Goal: Task Accomplishment & Management: Manage account settings

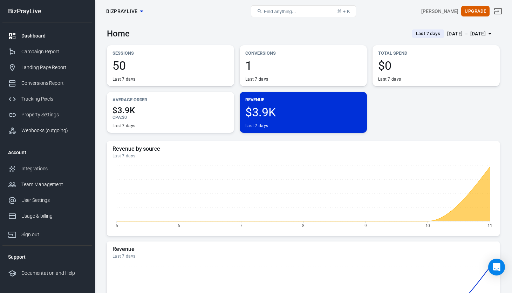
click at [276, 99] on p "Revenue" at bounding box center [303, 99] width 116 height 7
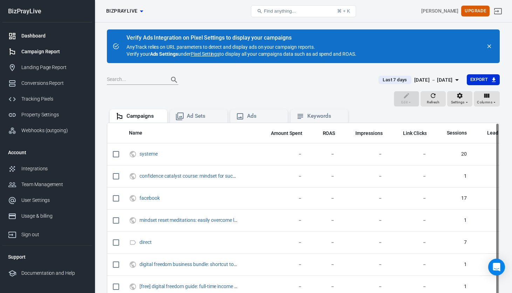
click at [41, 37] on div "Dashboard" at bounding box center [53, 35] width 65 height 7
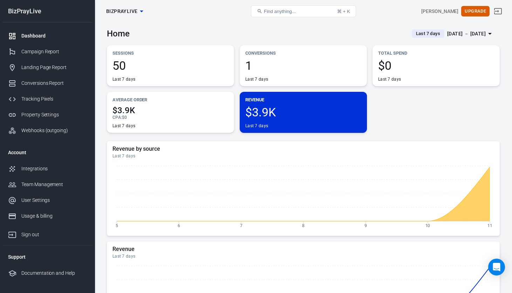
click at [143, 13] on icon "button" at bounding box center [141, 11] width 8 height 8
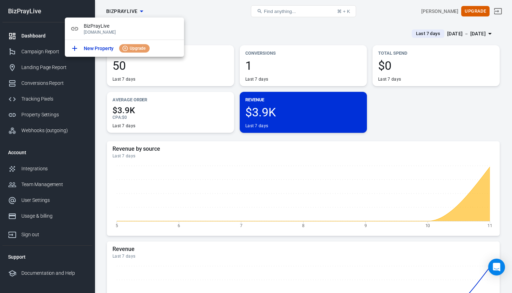
click at [171, 11] on div at bounding box center [256, 146] width 512 height 293
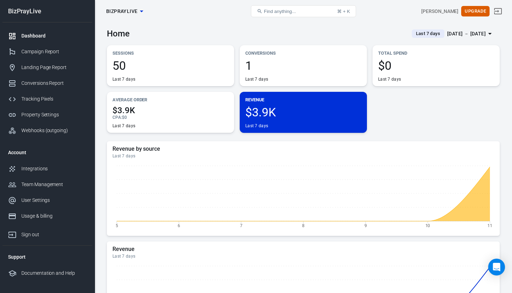
click at [147, 118] on div "CPA : $0" at bounding box center [170, 118] width 116 height 6
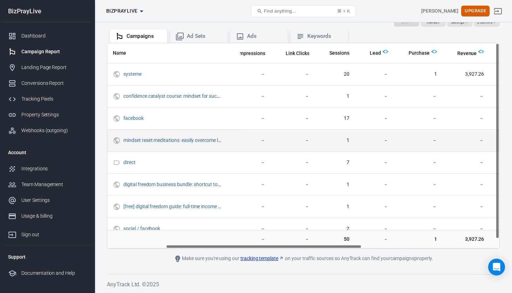
scroll to position [0, 119]
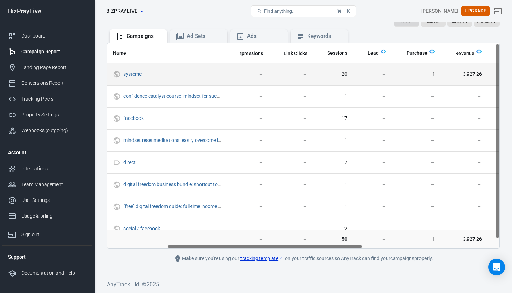
click at [466, 78] on td "3,927.26" at bounding box center [463, 74] width 47 height 22
click at [138, 74] on link "systeme" at bounding box center [132, 74] width 18 height 6
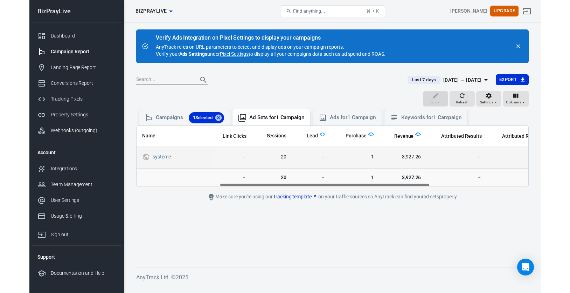
scroll to position [0, 155]
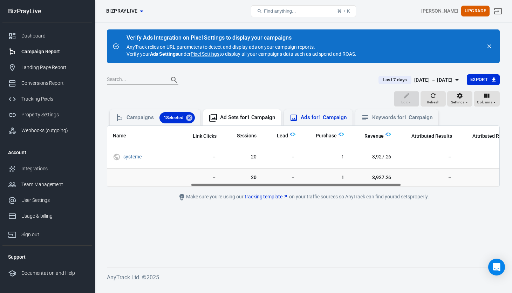
click at [322, 119] on div "Ads for 1 Campaign" at bounding box center [324, 117] width 46 height 7
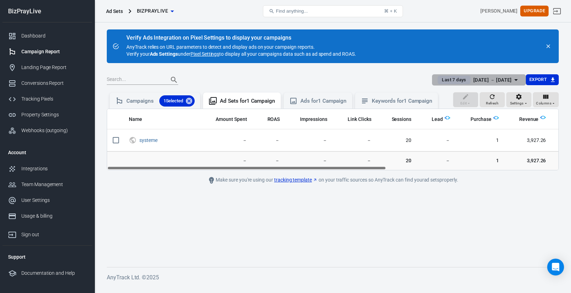
click at [512, 80] on icon "button" at bounding box center [517, 80] width 4 height 2
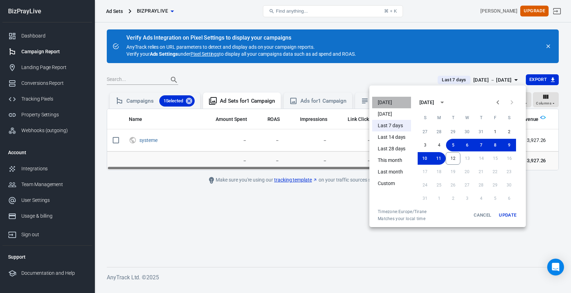
click at [390, 102] on li "[DATE]" at bounding box center [391, 103] width 39 height 12
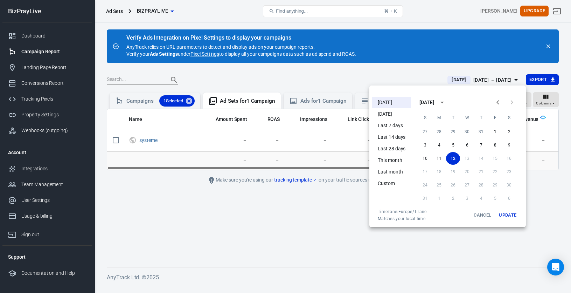
click at [345, 231] on div at bounding box center [285, 146] width 571 height 293
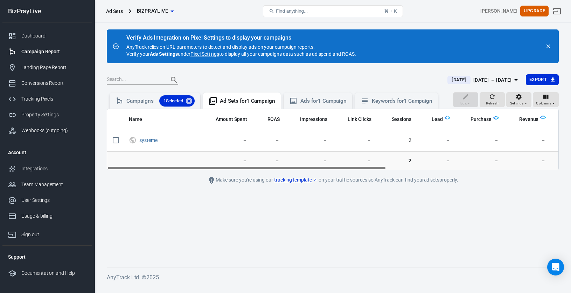
click at [449, 82] on span "[DATE]" at bounding box center [459, 79] width 20 height 7
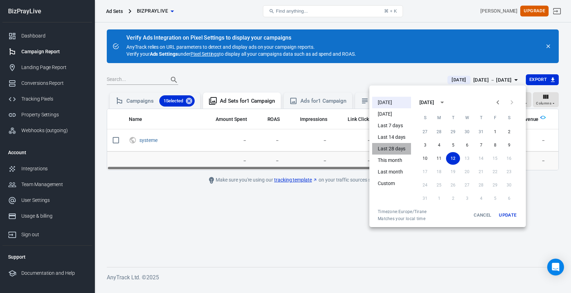
click at [398, 147] on li "Last 28 days" at bounding box center [391, 149] width 39 height 12
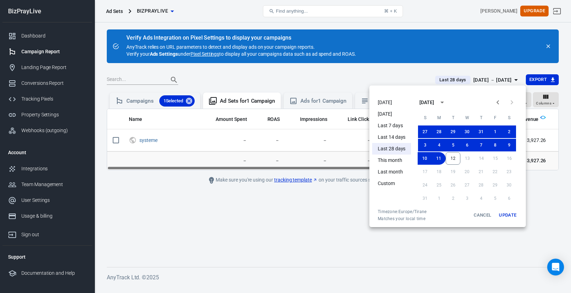
click at [335, 207] on div at bounding box center [285, 146] width 571 height 293
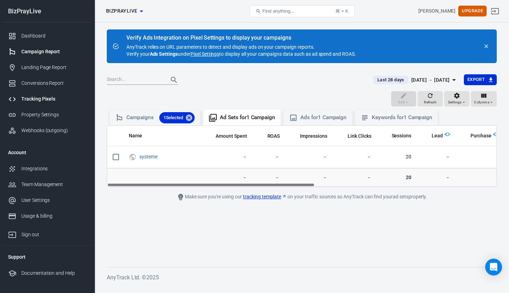
click at [48, 102] on div "Tracking Pixels" at bounding box center [53, 98] width 65 height 7
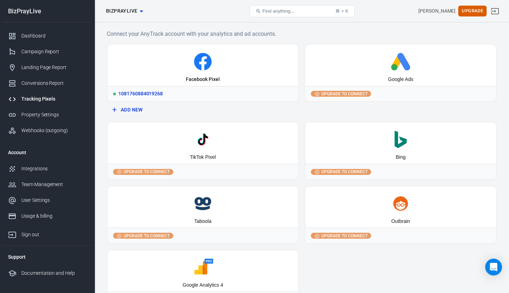
click at [189, 74] on div "Facebook Pixel" at bounding box center [203, 64] width 191 height 41
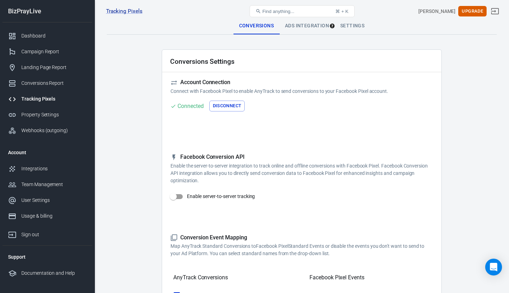
click at [229, 108] on button "Disconnect" at bounding box center [228, 106] width 36 height 11
click at [190, 108] on button "Connect" at bounding box center [185, 106] width 28 height 11
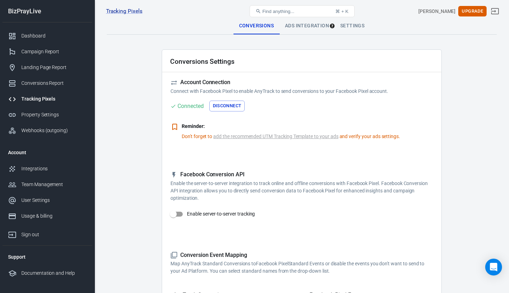
click at [258, 137] on link "add the recommended UTM Tracking Template to your ads" at bounding box center [275, 136] width 125 height 7
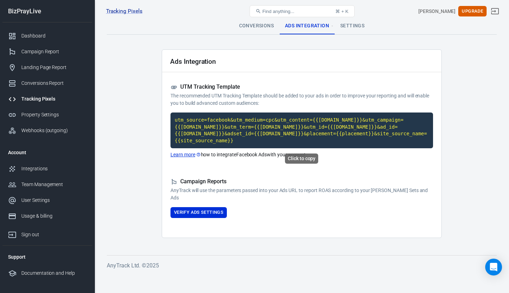
click at [210, 129] on code "utm_source=facebook&utm_medium=cpc&utm_content={{adset.name}}&utm_campaign={{ca…" at bounding box center [302, 130] width 263 height 36
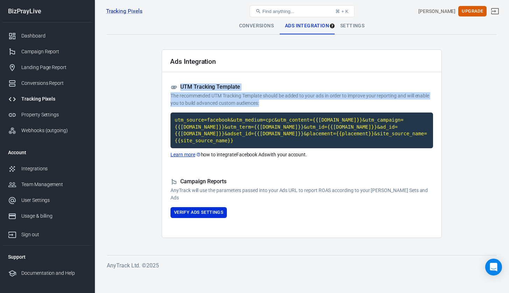
drag, startPoint x: 260, startPoint y: 104, endPoint x: 182, endPoint y: 87, distance: 80.3
click at [182, 87] on div "UTM Tracking Template The recommended UTM Tracking Template should be added to …" at bounding box center [302, 94] width 263 height 23
copy div "UTM Tracking Template The recommended UTM Tracking Template should be added to …"
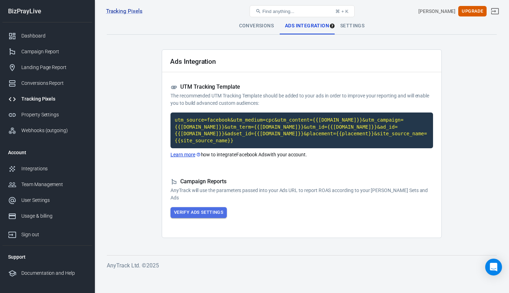
click at [200, 215] on button "Verify Ads Settings" at bounding box center [199, 212] width 56 height 11
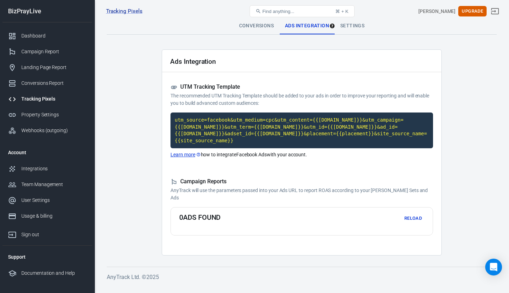
click at [418, 217] on button "Reload" at bounding box center [413, 218] width 22 height 11
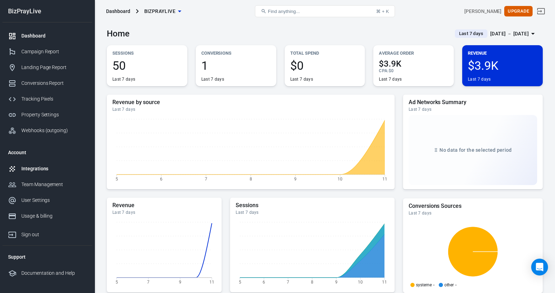
click at [31, 173] on link "Integrations" at bounding box center [47, 169] width 90 height 16
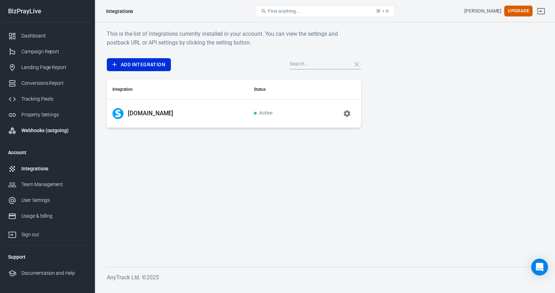
click at [46, 131] on div "Webhooks (outgoing)" at bounding box center [53, 130] width 65 height 7
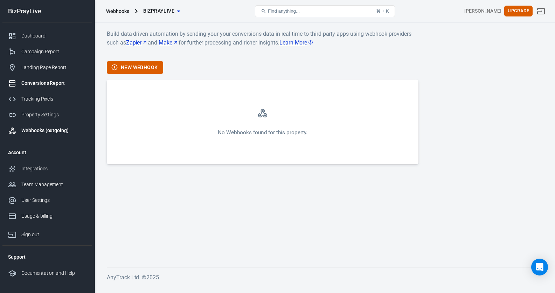
click at [53, 81] on div "Conversions Report" at bounding box center [53, 83] width 65 height 7
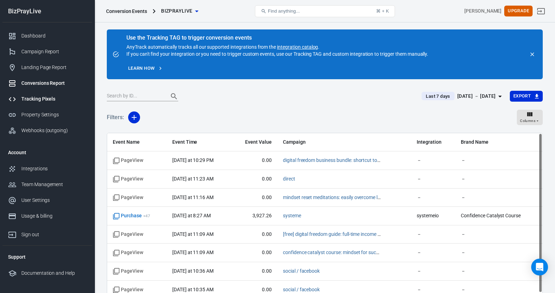
click at [46, 97] on div "Tracking Pixels" at bounding box center [53, 98] width 65 height 7
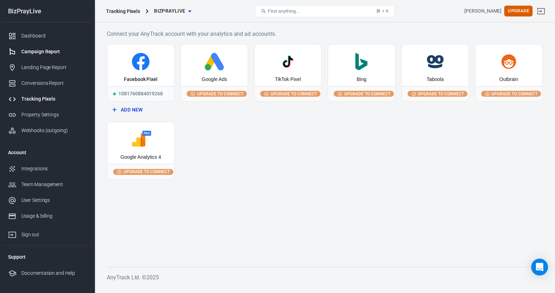
click at [42, 55] on div "Campaign Report" at bounding box center [53, 51] width 65 height 7
